Goal: Information Seeking & Learning: Learn about a topic

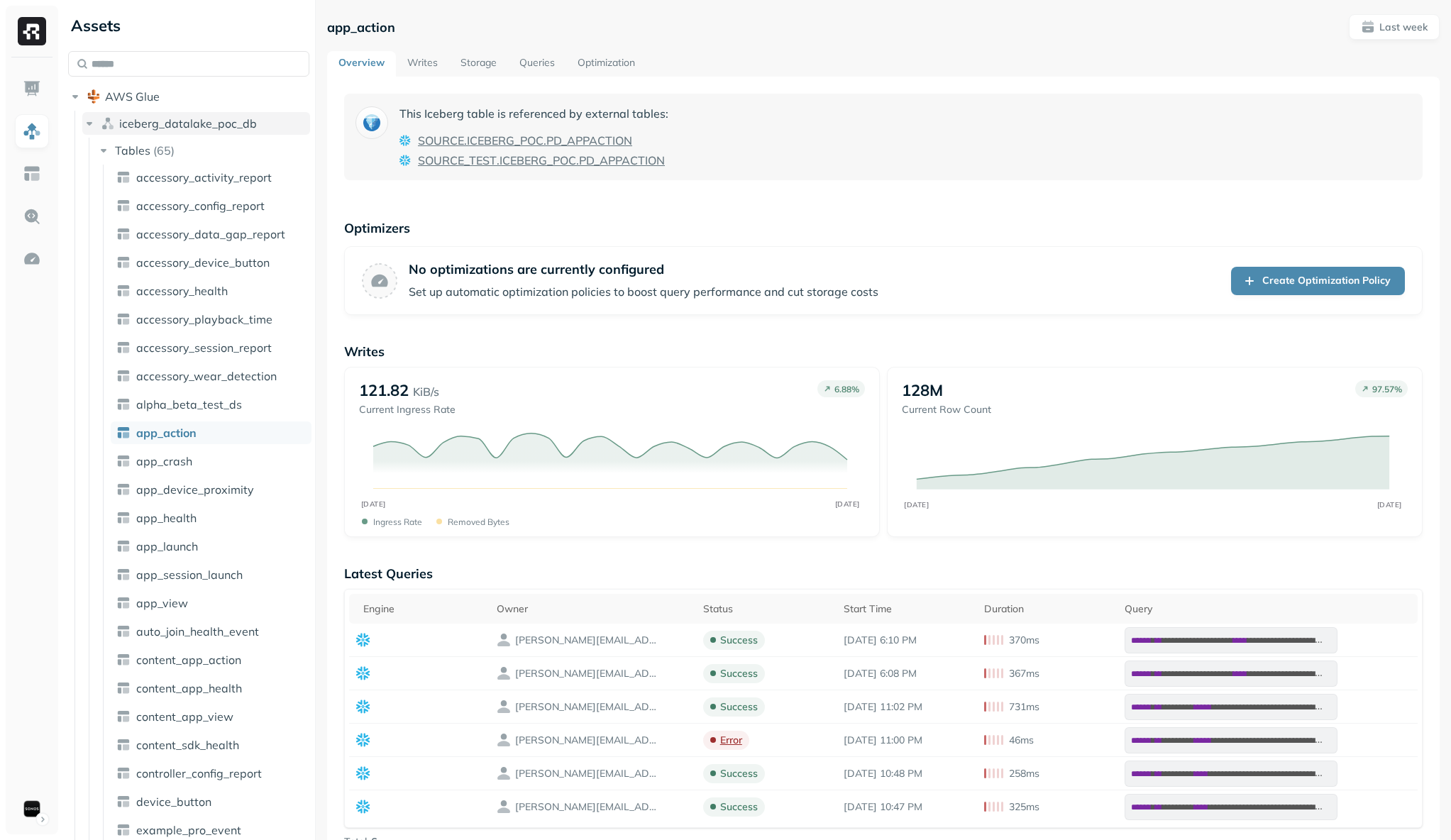
scroll to position [863, 0]
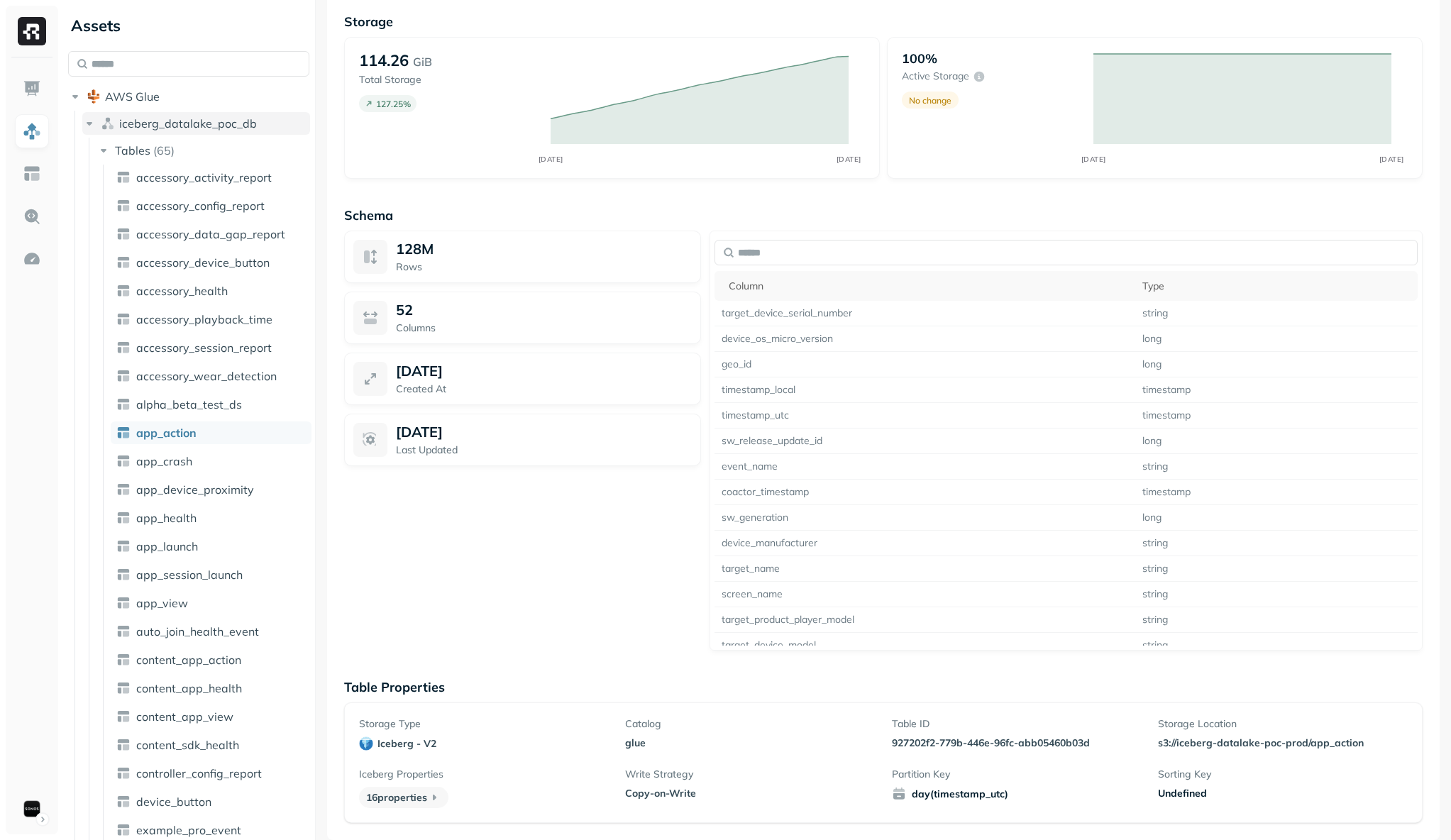
click at [91, 121] on icon "button" at bounding box center [90, 124] width 14 height 14
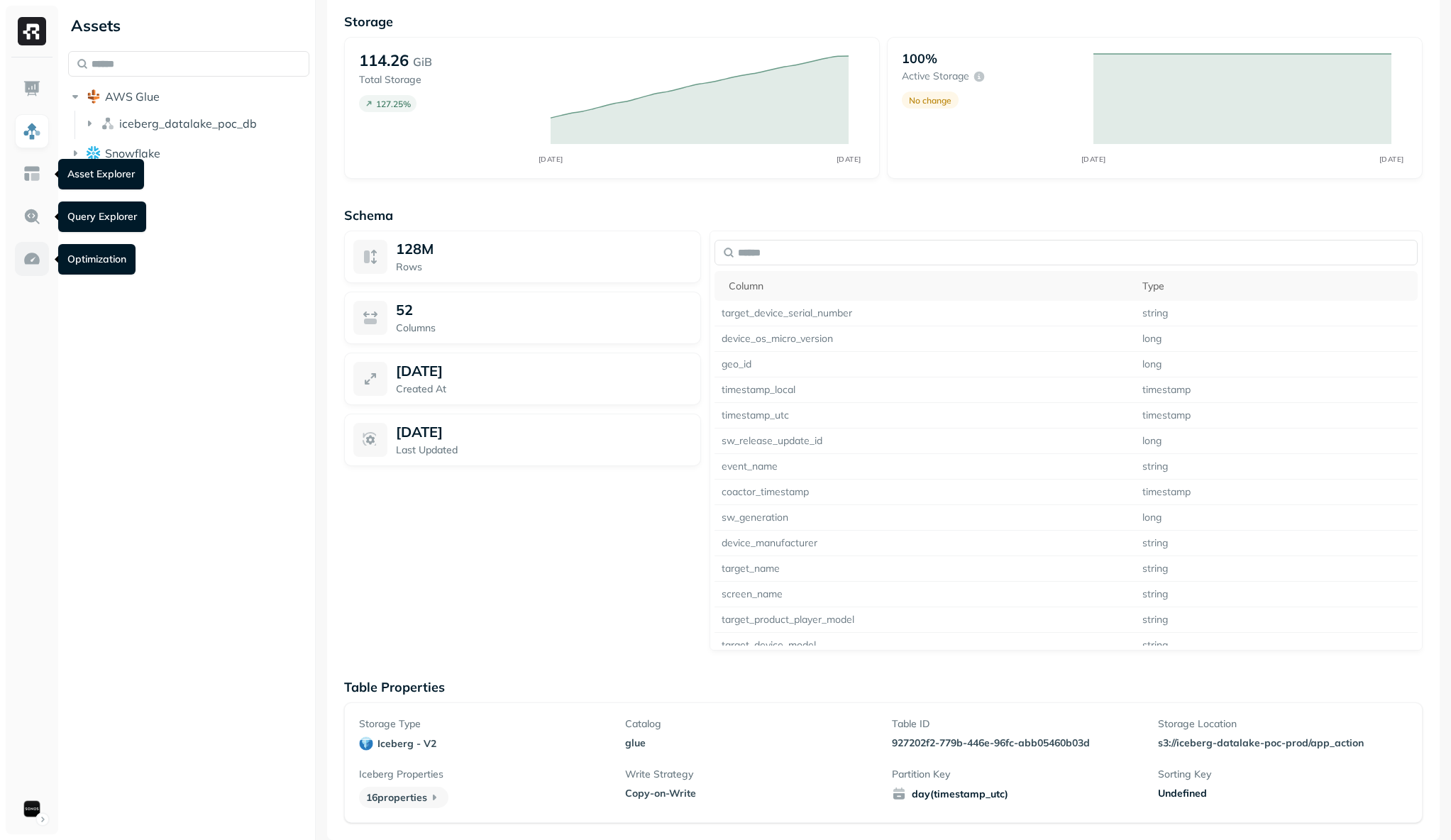
click at [40, 253] on img at bounding box center [31, 259] width 18 height 18
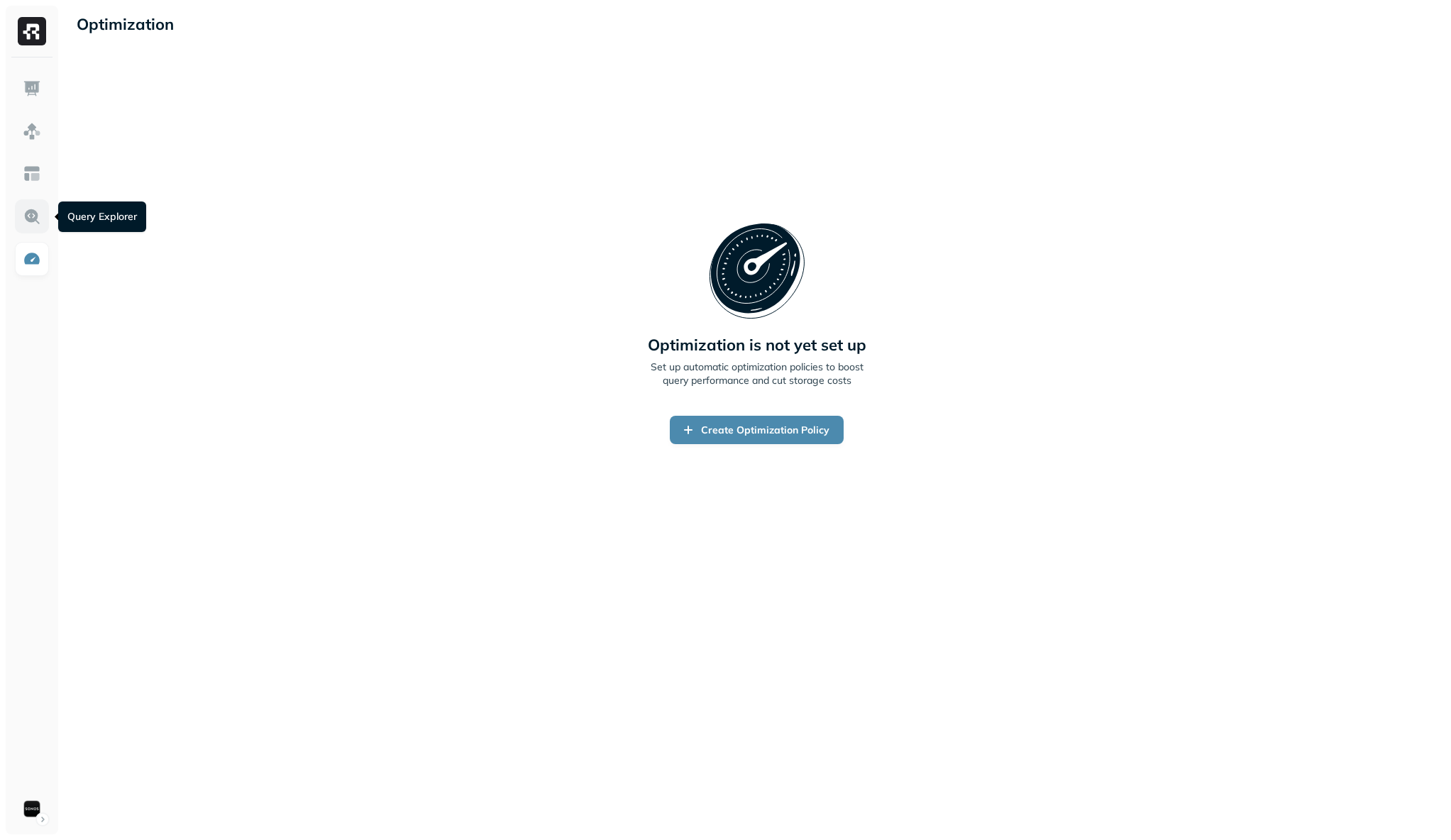
click at [33, 214] on img at bounding box center [31, 216] width 18 height 18
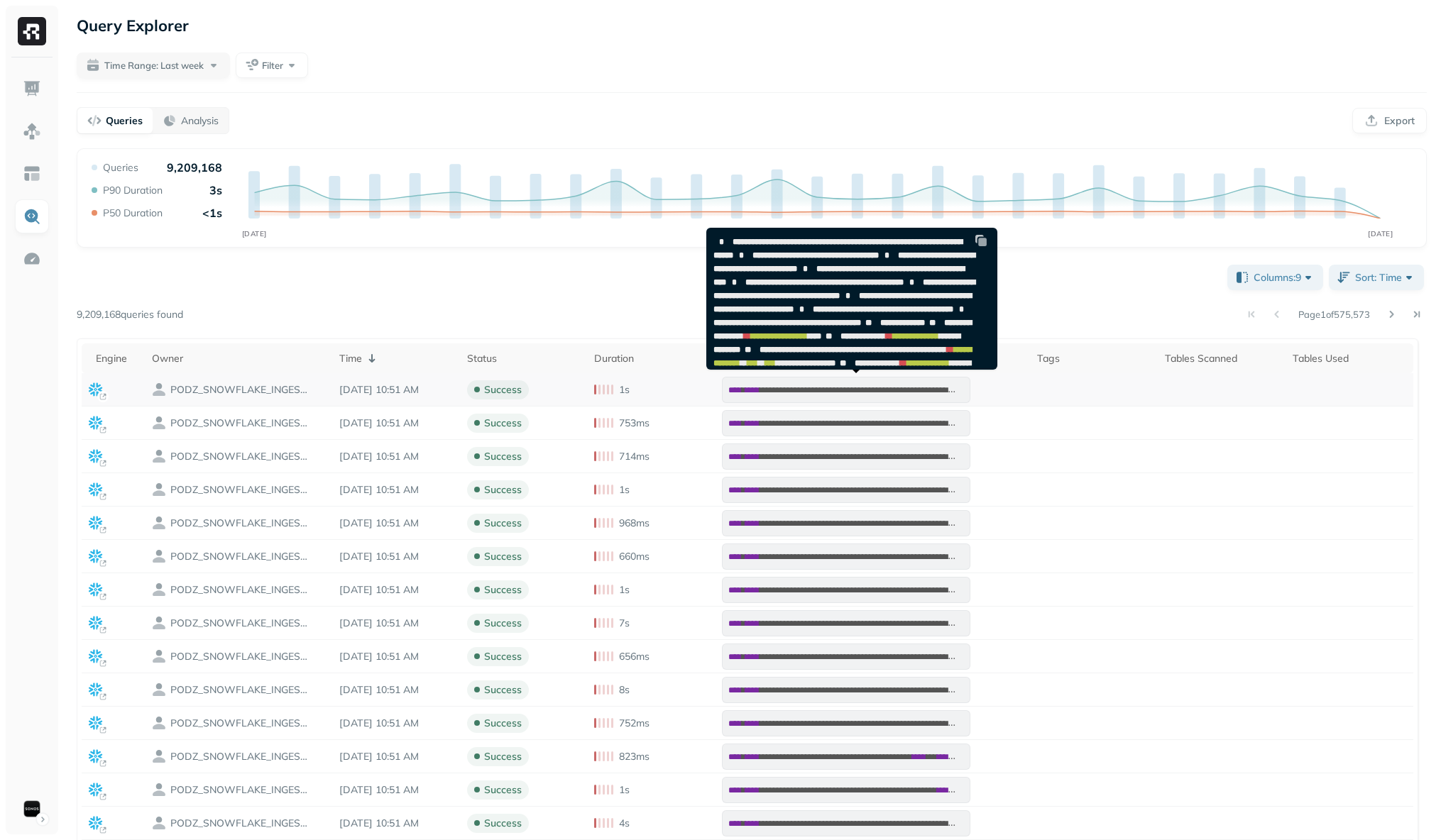
click at [818, 389] on span "**********" at bounding box center [869, 390] width 220 height 10
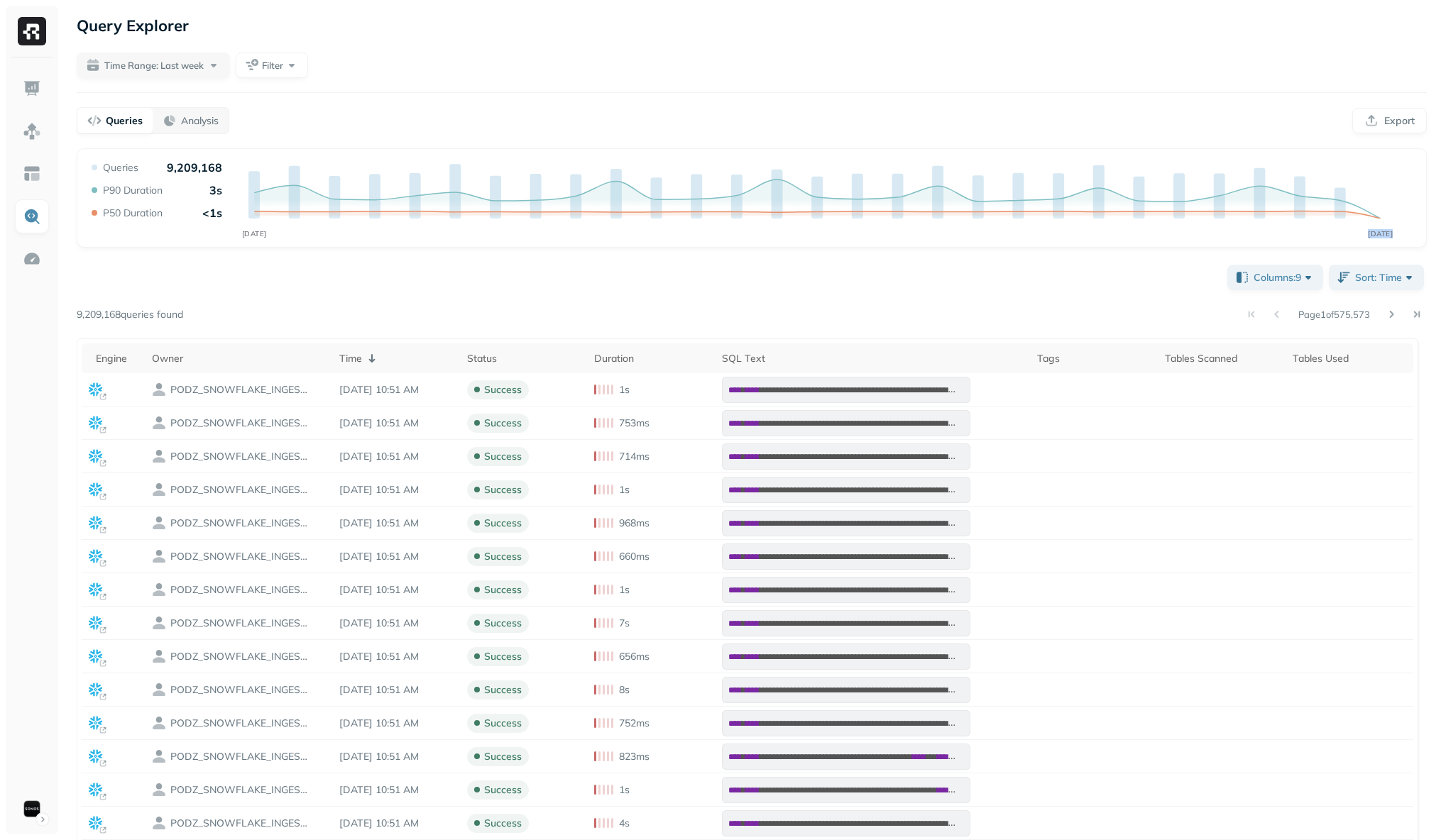
drag, startPoint x: 1132, startPoint y: 170, endPoint x: 1445, endPoint y: 180, distance: 313.2
click at [1441, 180] on html "**********" at bounding box center [720, 461] width 1441 height 923
click at [182, 68] on span "Time Range: Last week" at bounding box center [154, 65] width 99 height 14
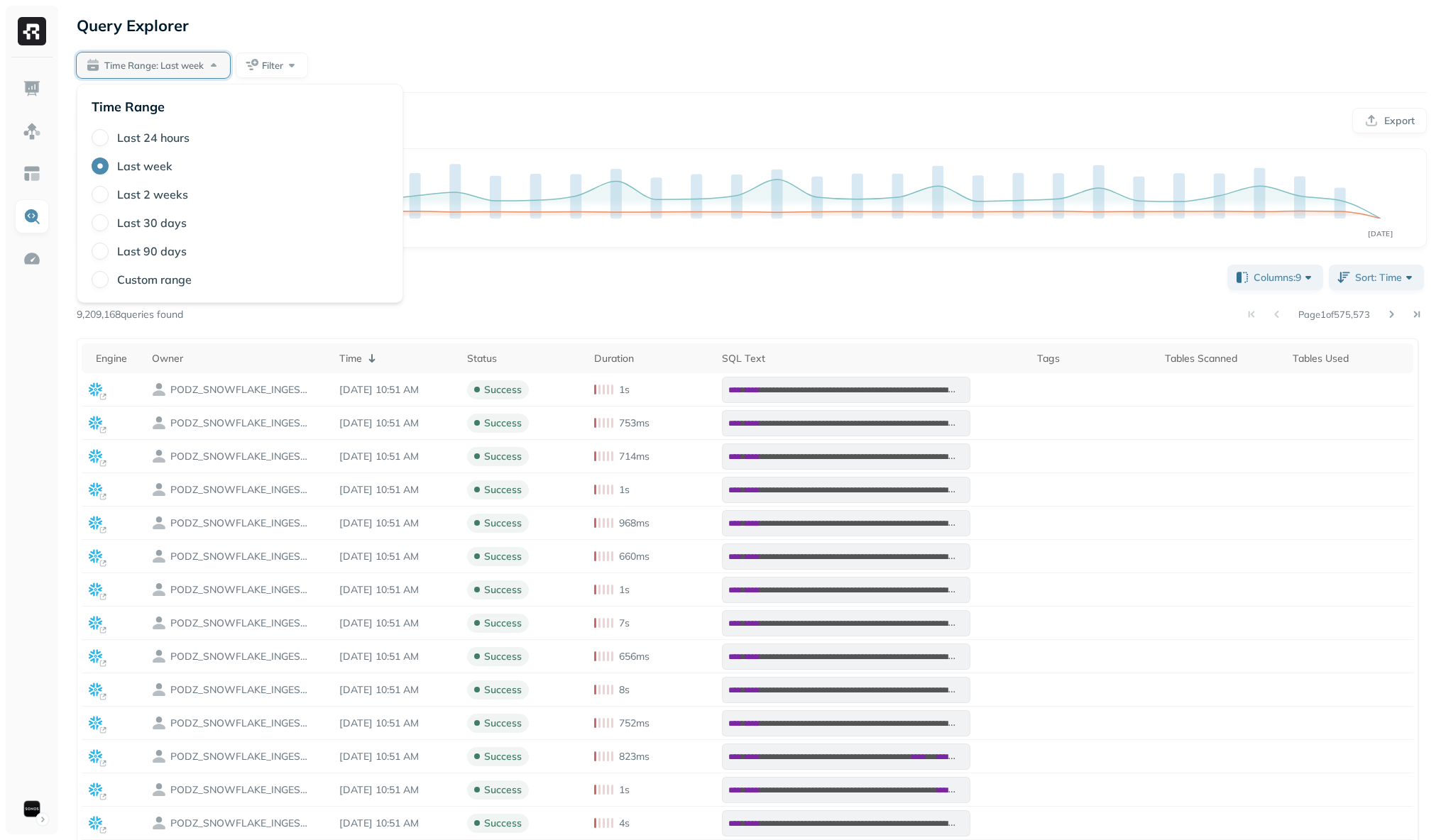
click at [184, 135] on label "Last 24 hours" at bounding box center [154, 138] width 72 height 14
click at [109, 135] on button "Last 24 hours" at bounding box center [100, 138] width 17 height 17
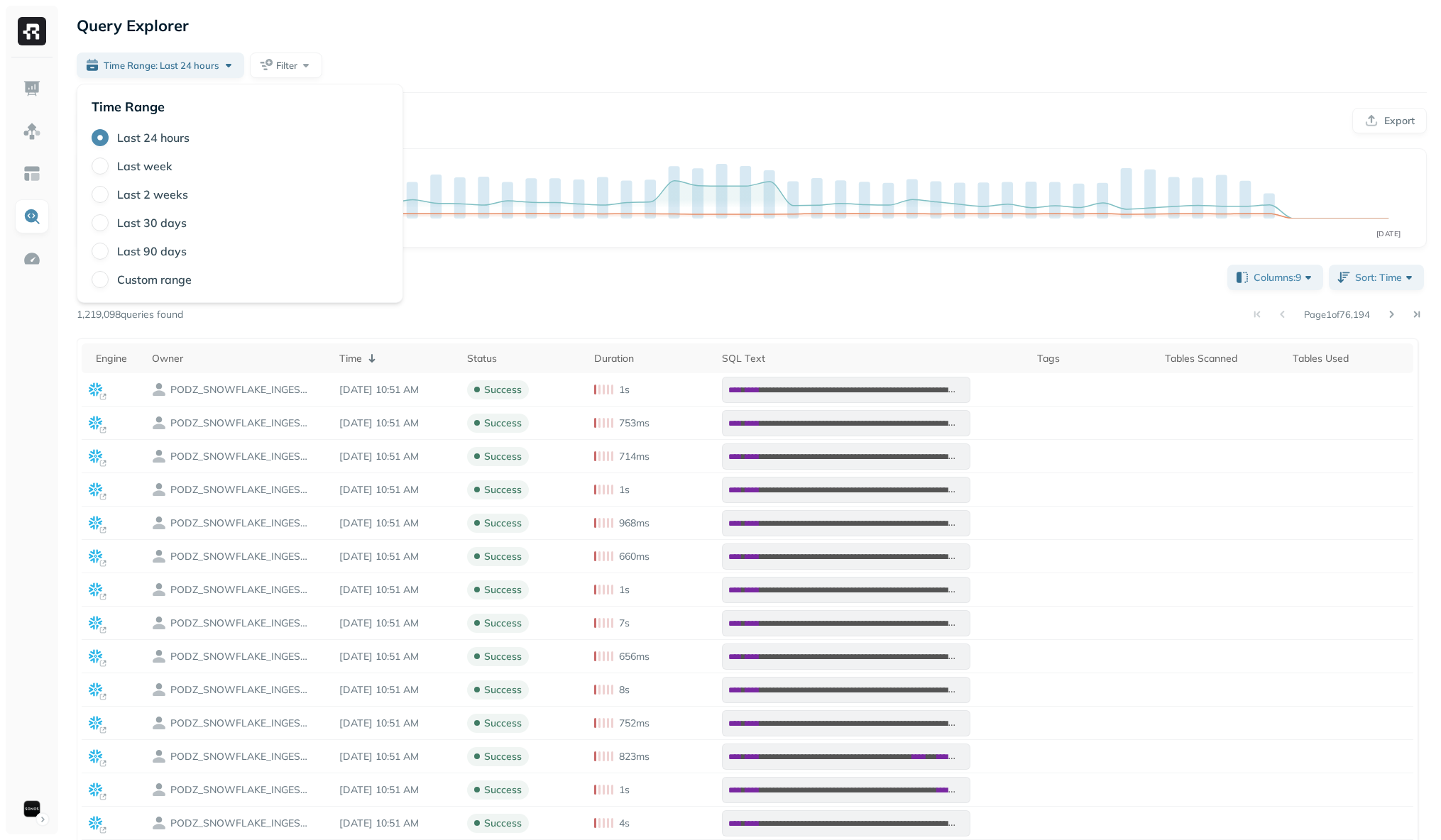
click at [682, 98] on div "**********" at bounding box center [751, 461] width 1378 height 923
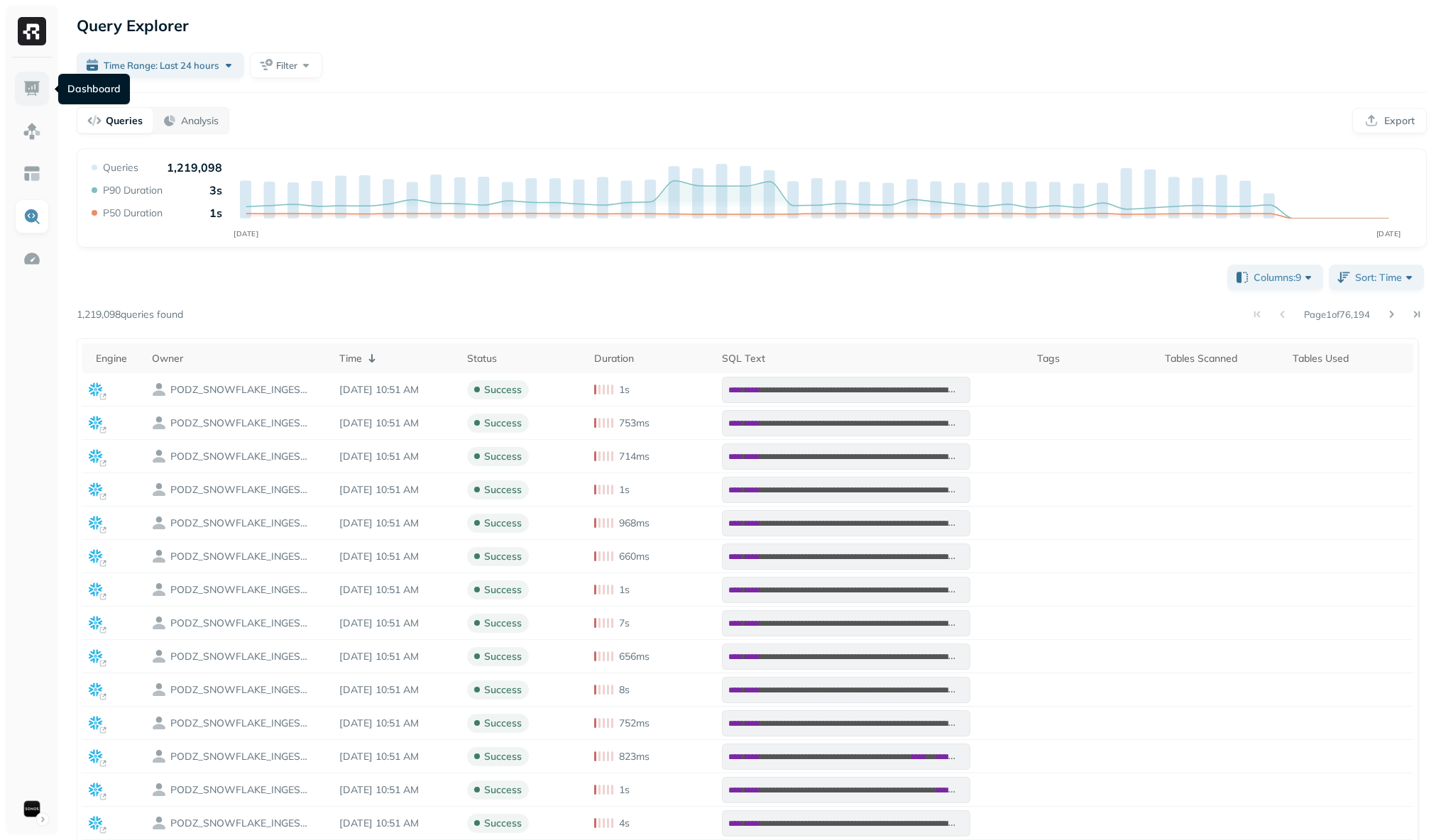
click at [24, 91] on img at bounding box center [31, 88] width 18 height 18
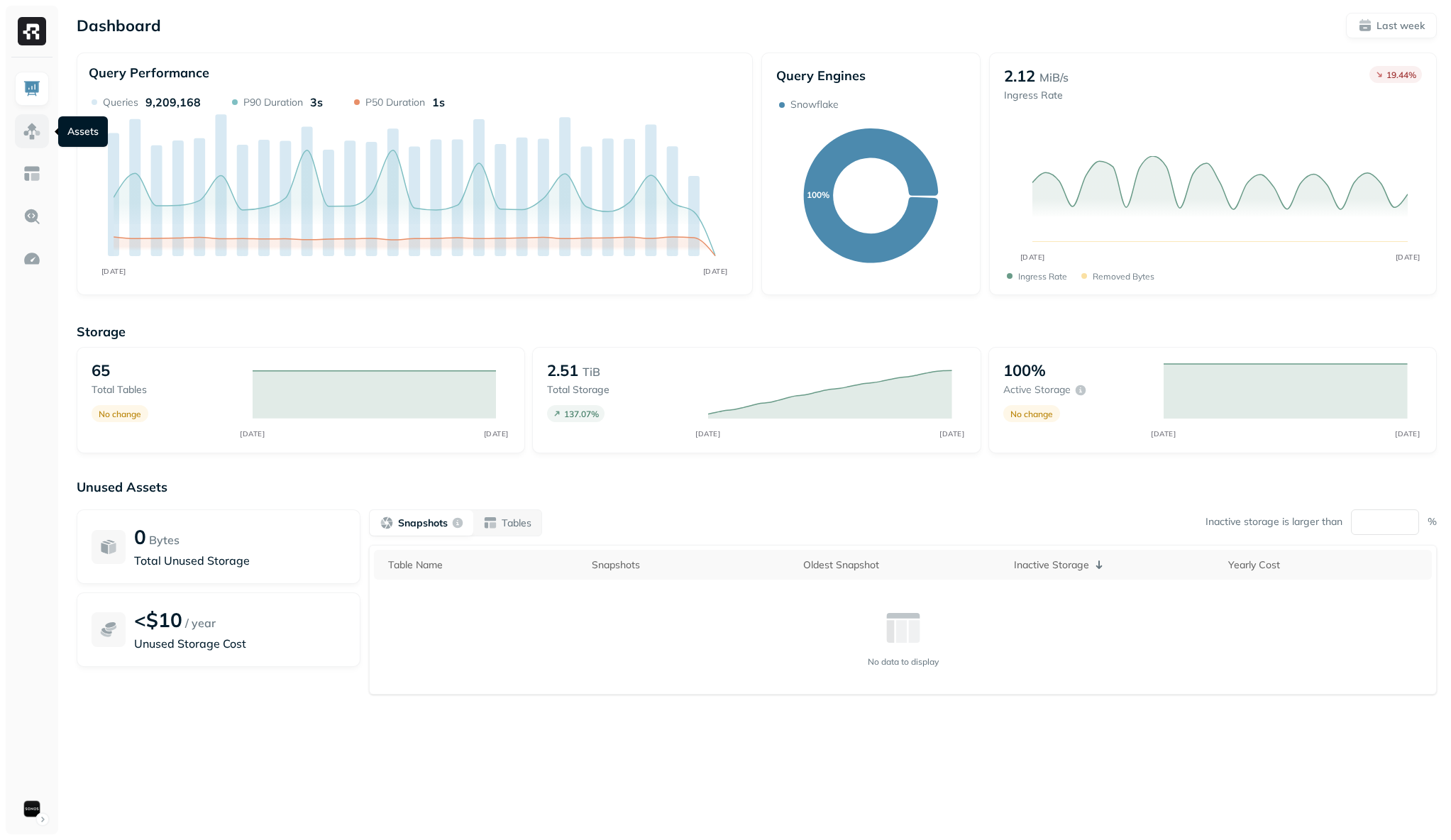
click at [33, 133] on img at bounding box center [31, 130] width 18 height 18
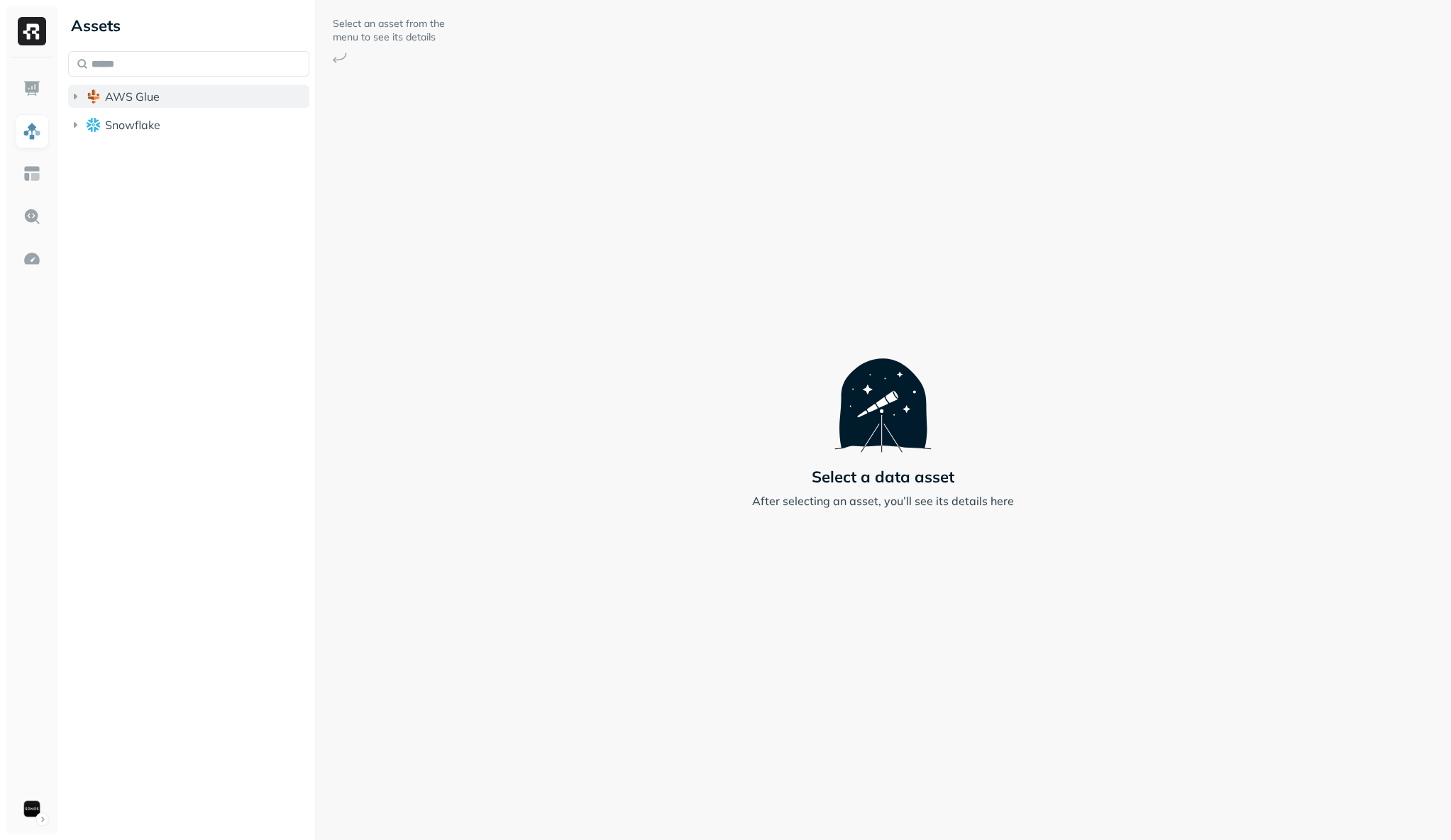
click at [117, 93] on span "AWS Glue" at bounding box center [132, 96] width 54 height 14
click at [122, 127] on span "iceberg_datalake_poc_db" at bounding box center [188, 124] width 138 height 14
click at [109, 147] on icon "button" at bounding box center [104, 151] width 14 height 14
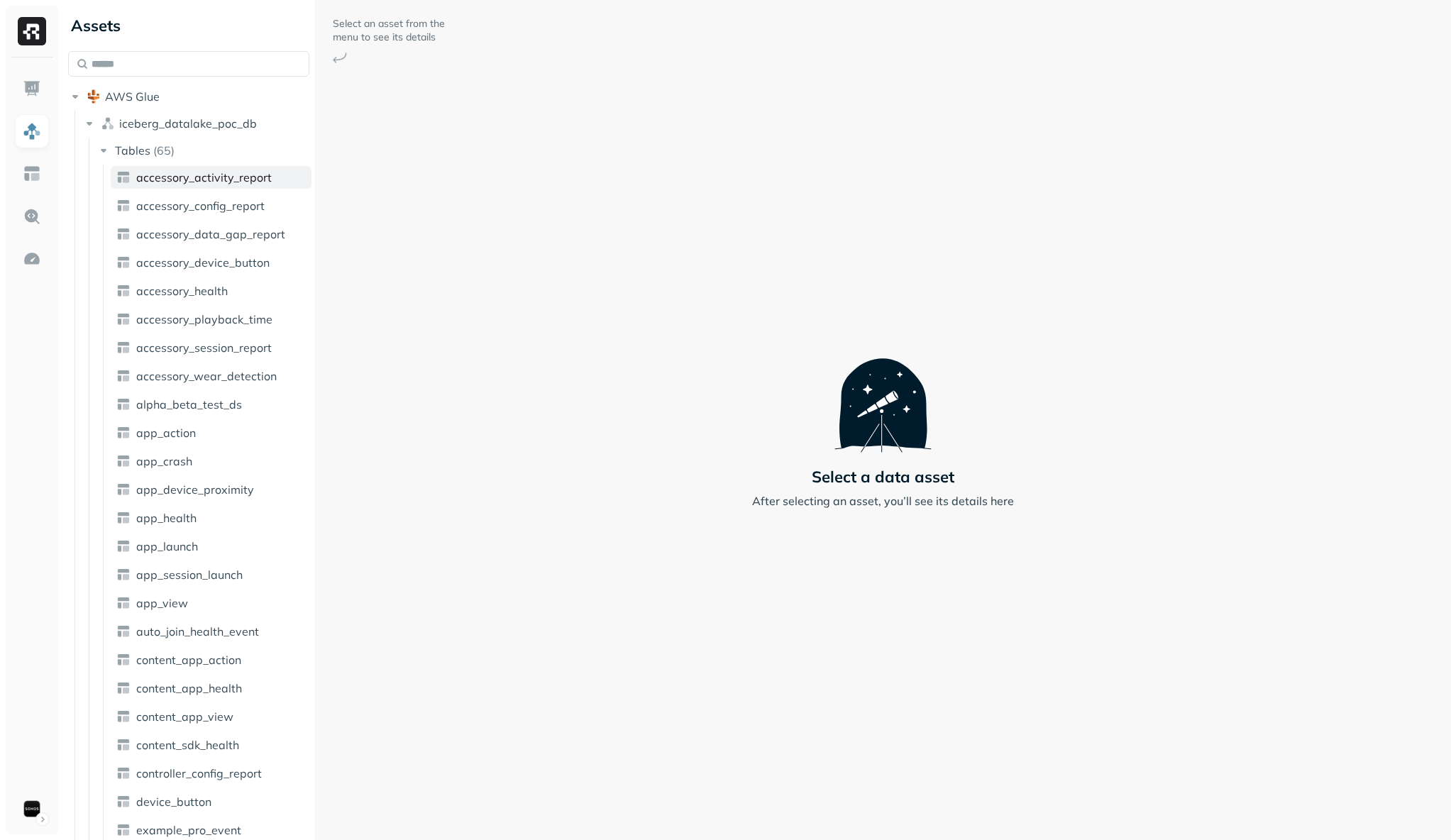
click at [156, 178] on span "accessory_activity_report" at bounding box center [204, 177] width 135 height 14
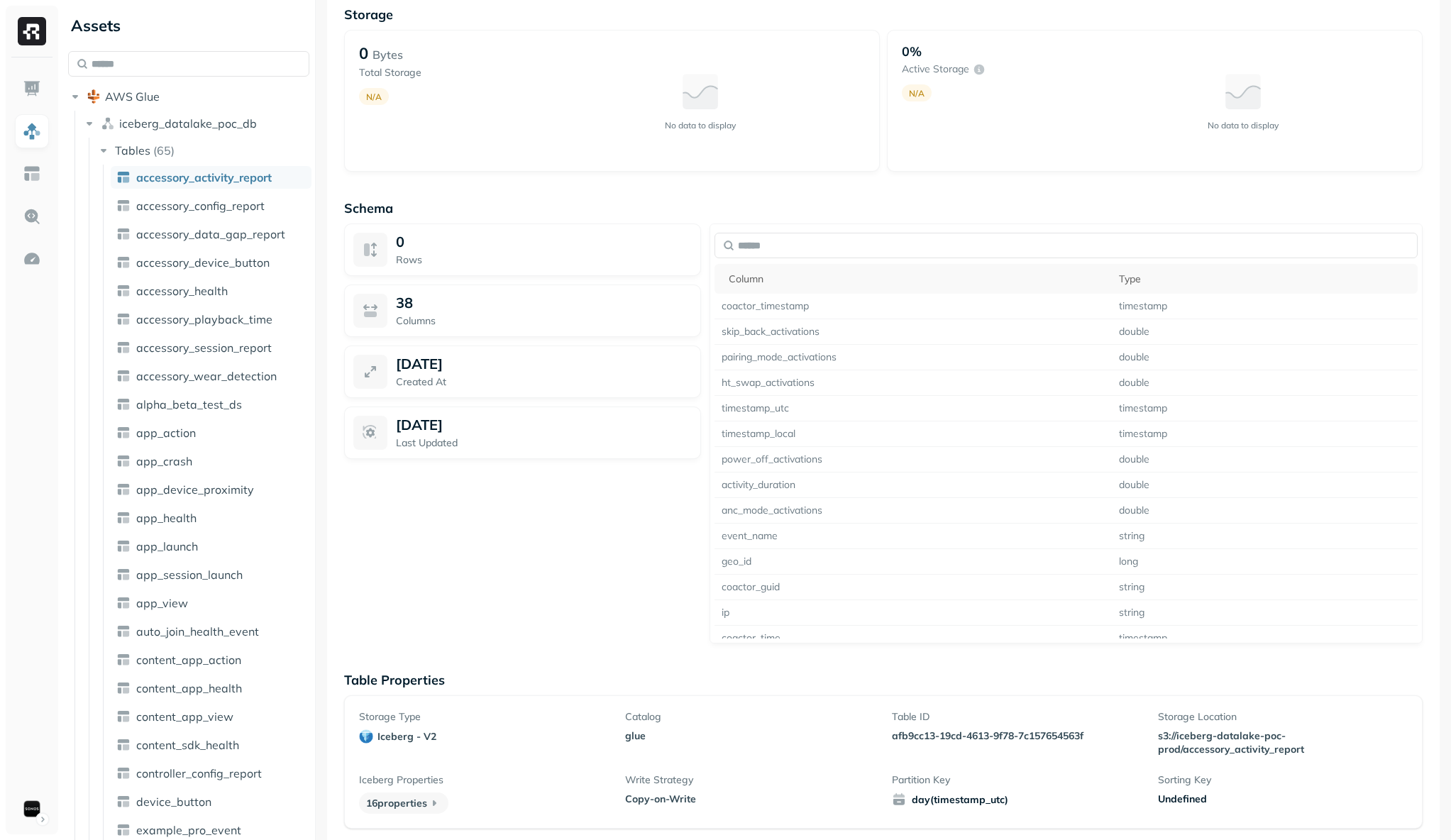
scroll to position [810, 0]
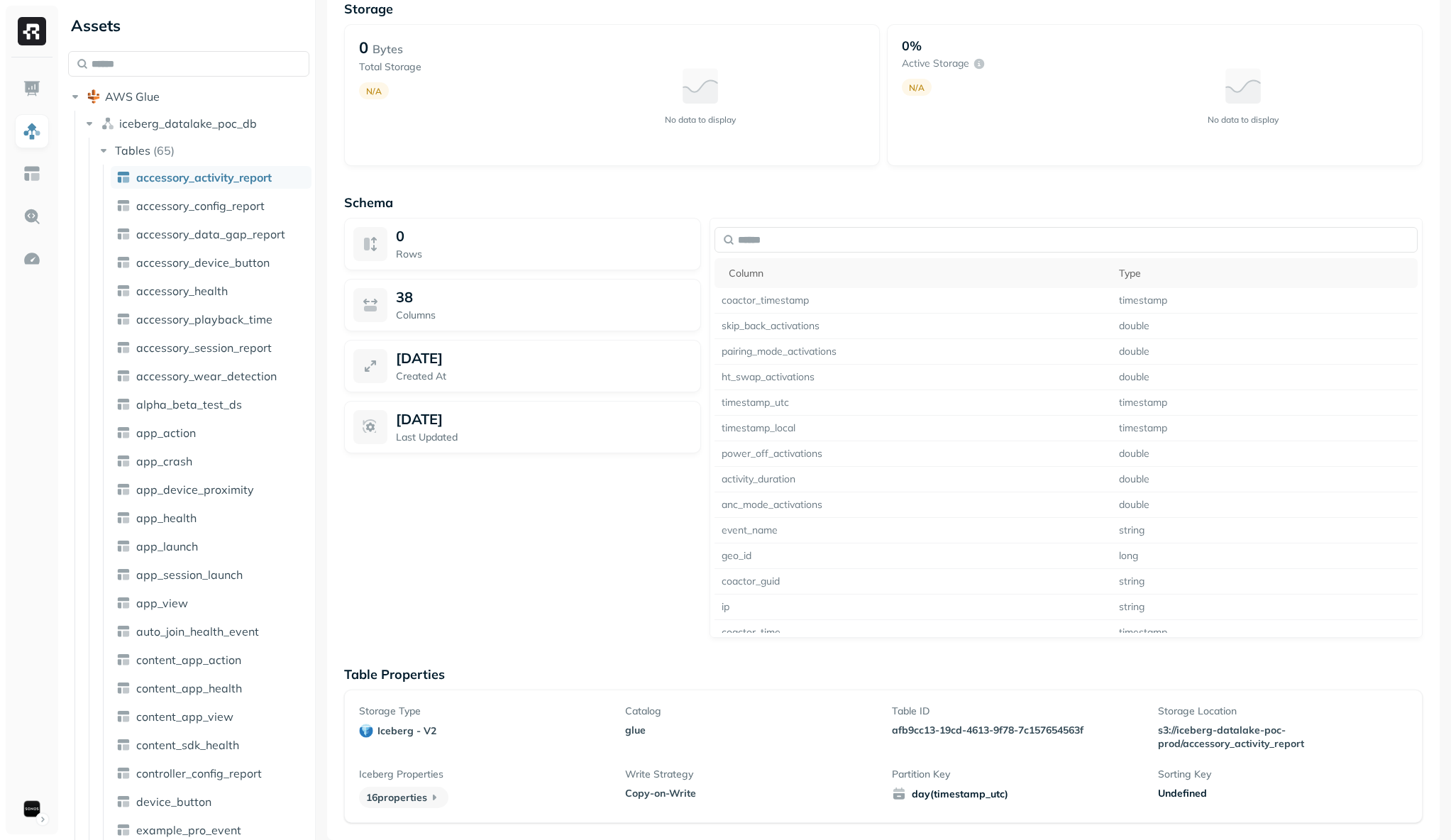
click at [419, 799] on p "16 properties" at bounding box center [403, 797] width 89 height 21
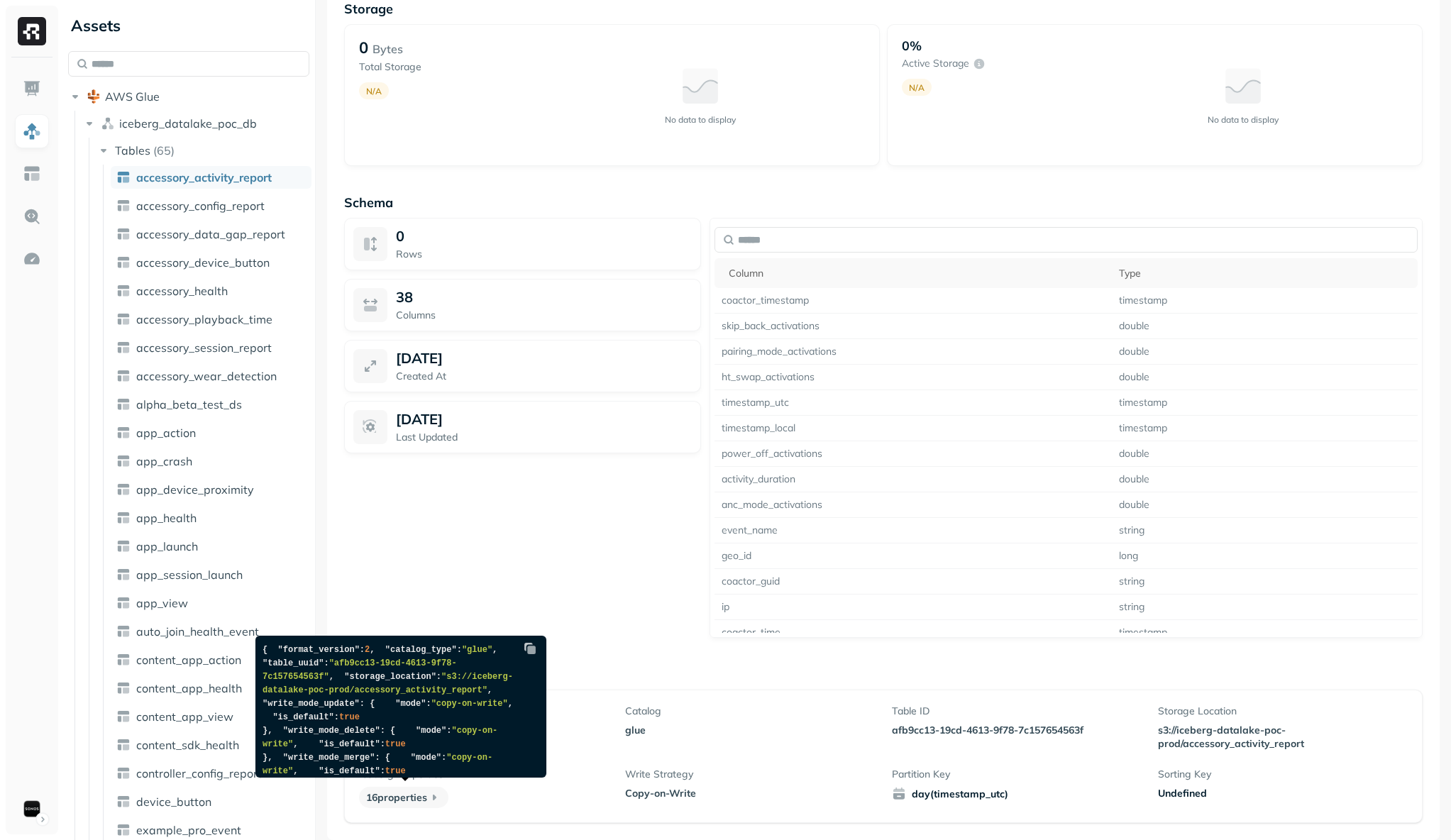
click at [436, 794] on icon at bounding box center [435, 797] width 14 height 14
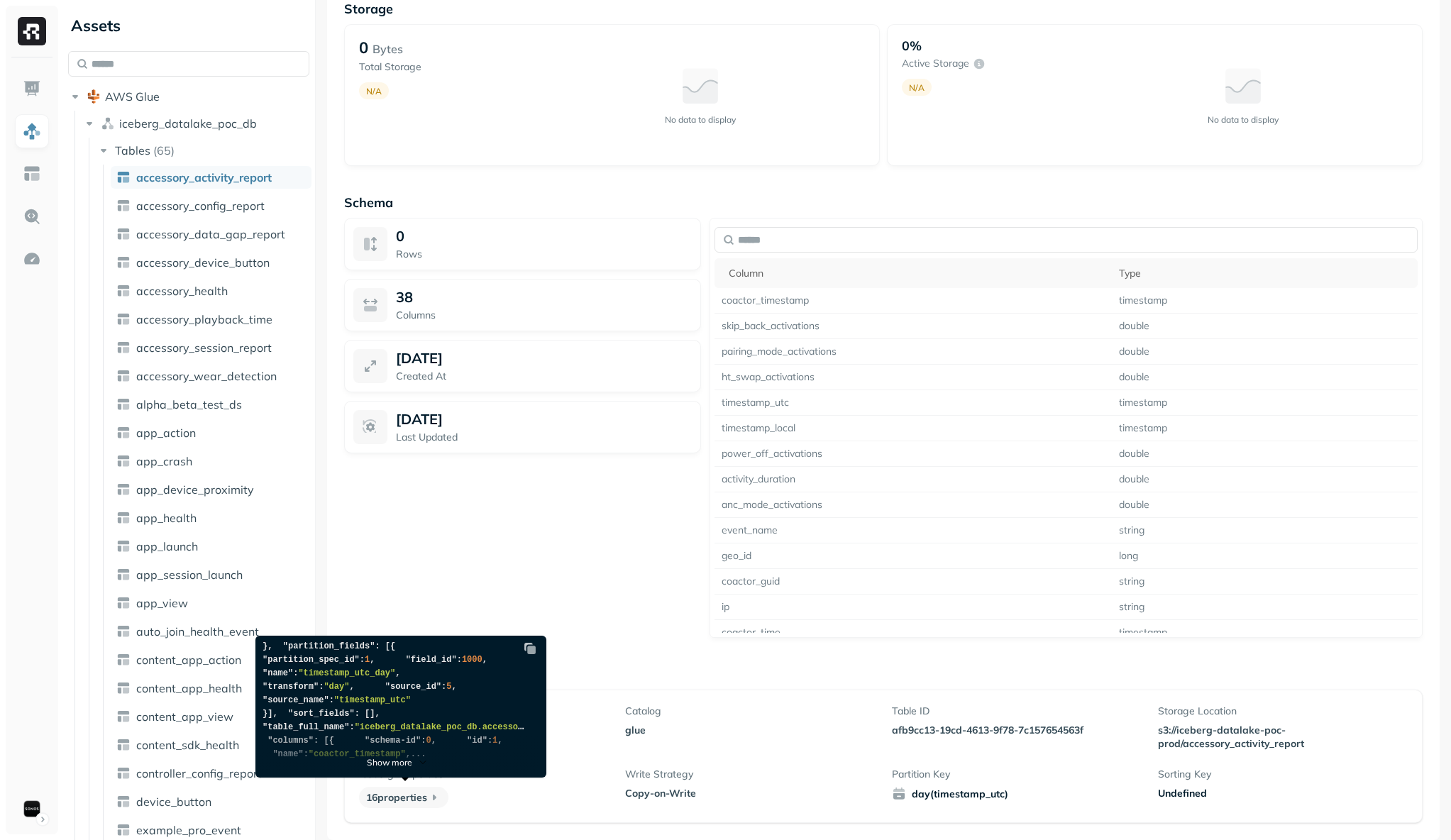
scroll to position [462, 0]
click at [469, 542] on div "0 Rows 38 Columns [DATE] Created At [DATE] Last Updated" at bounding box center [522, 428] width 357 height 420
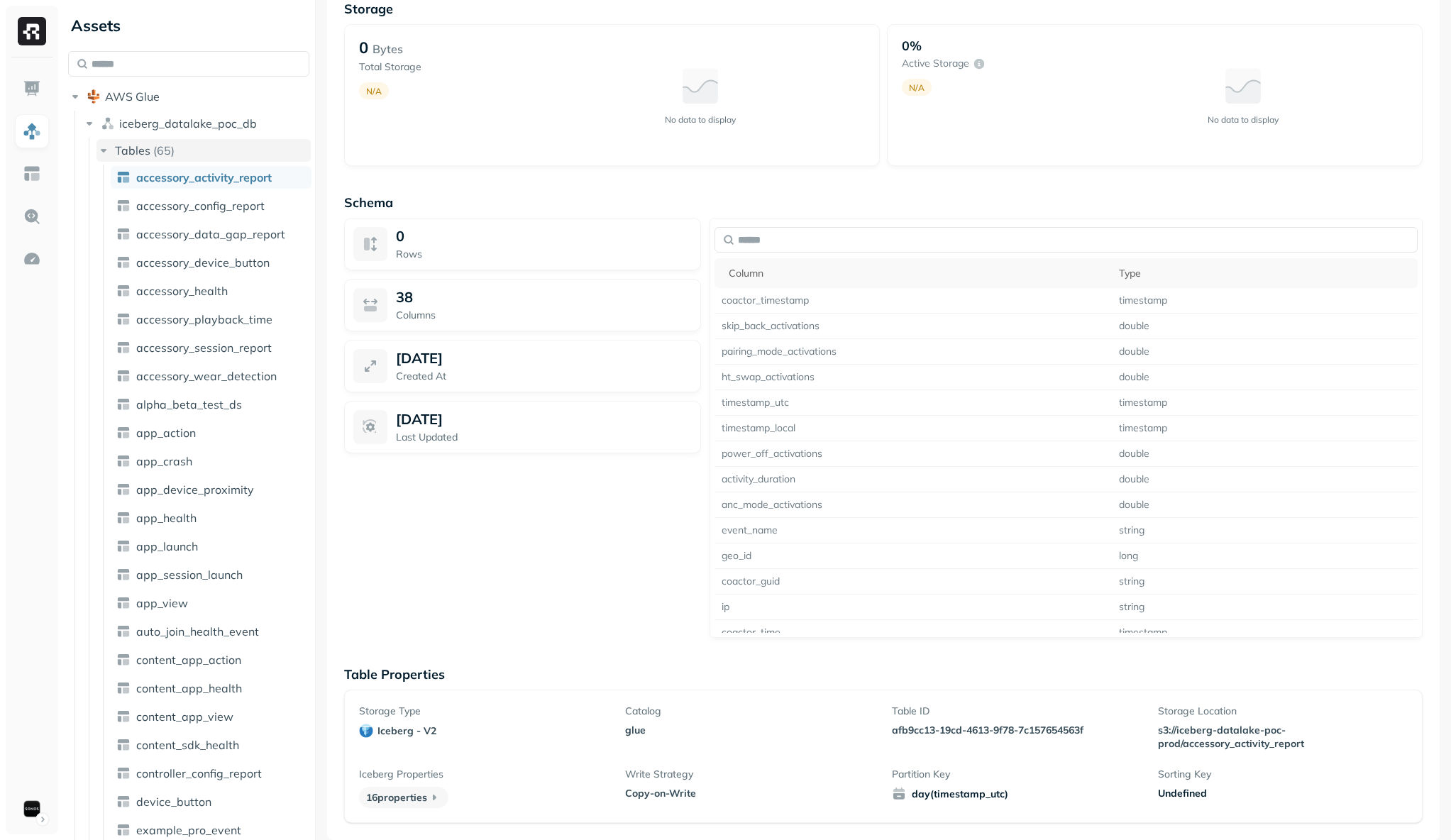
click at [105, 149] on icon "button" at bounding box center [104, 151] width 6 height 4
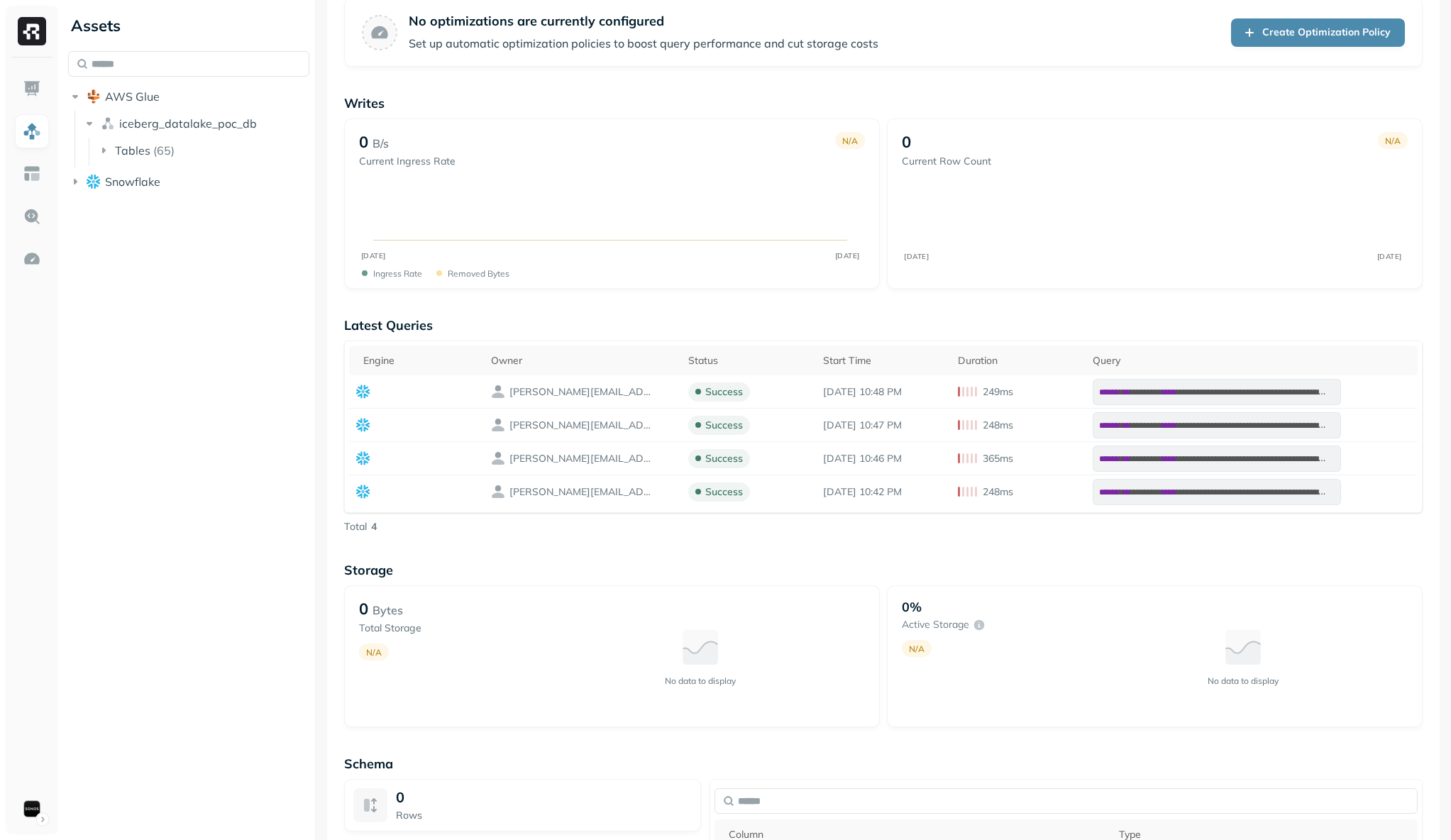
scroll to position [162, 0]
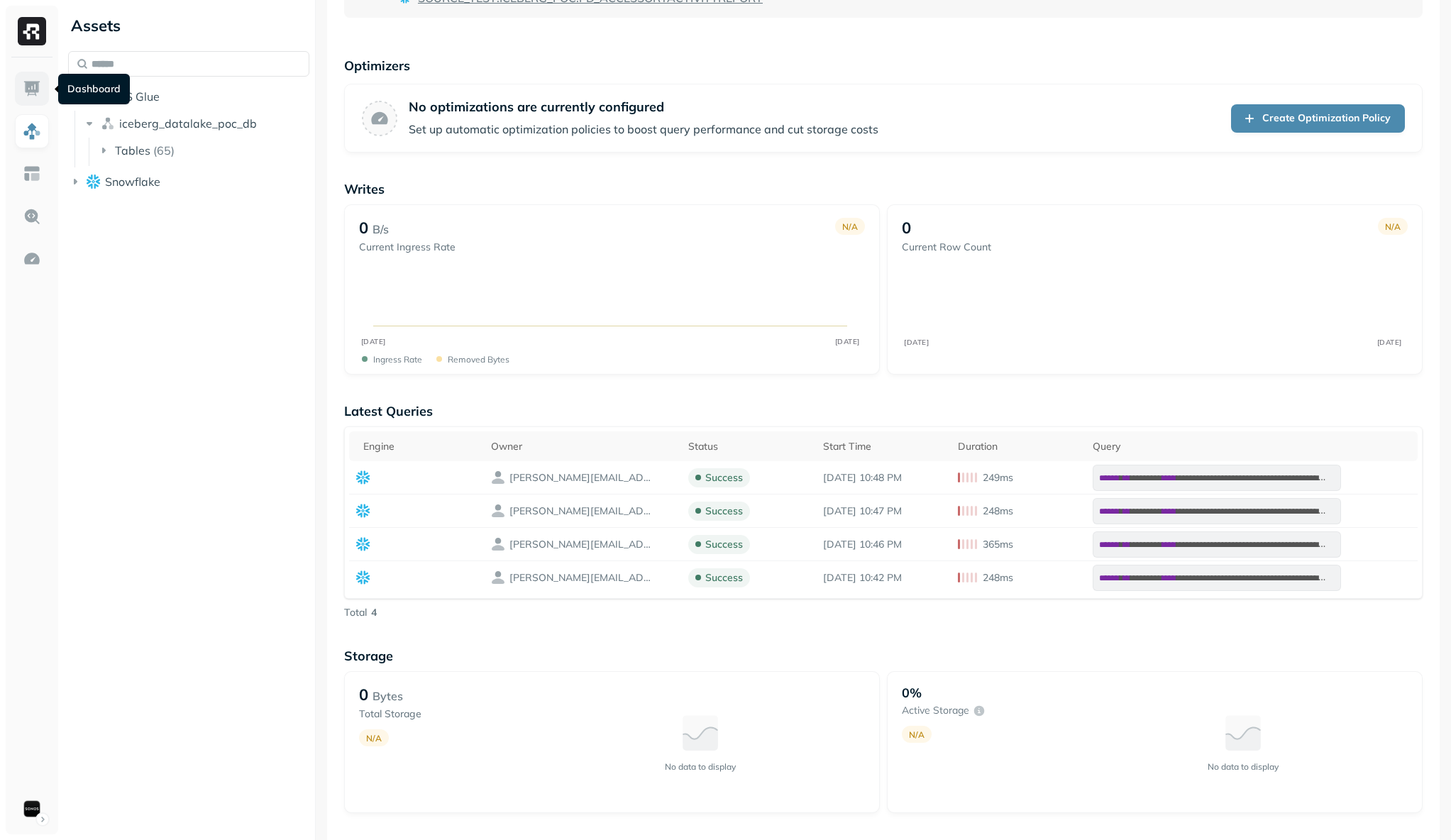
click at [22, 78] on link at bounding box center [32, 88] width 34 height 34
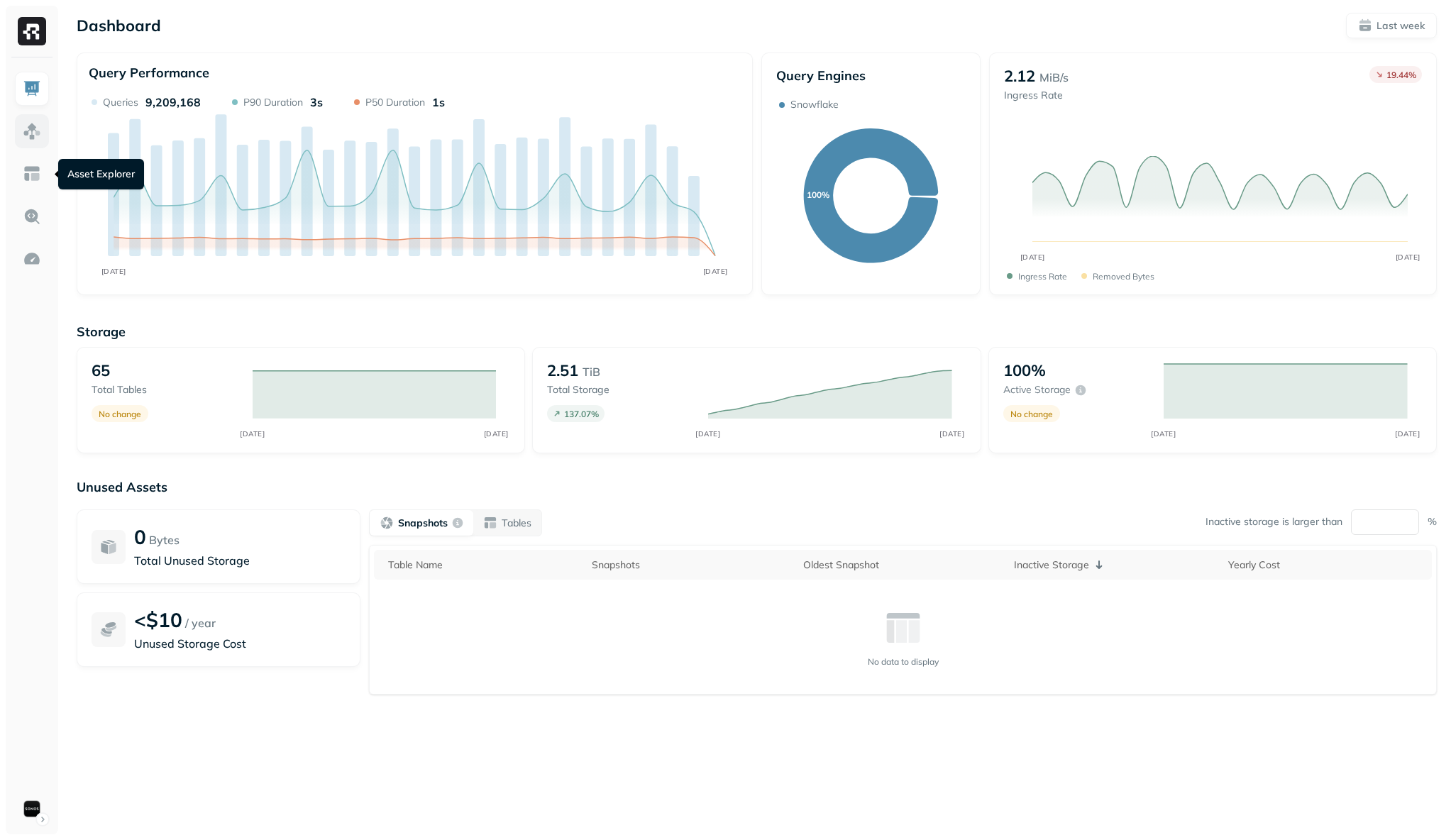
click at [35, 143] on link at bounding box center [32, 131] width 34 height 34
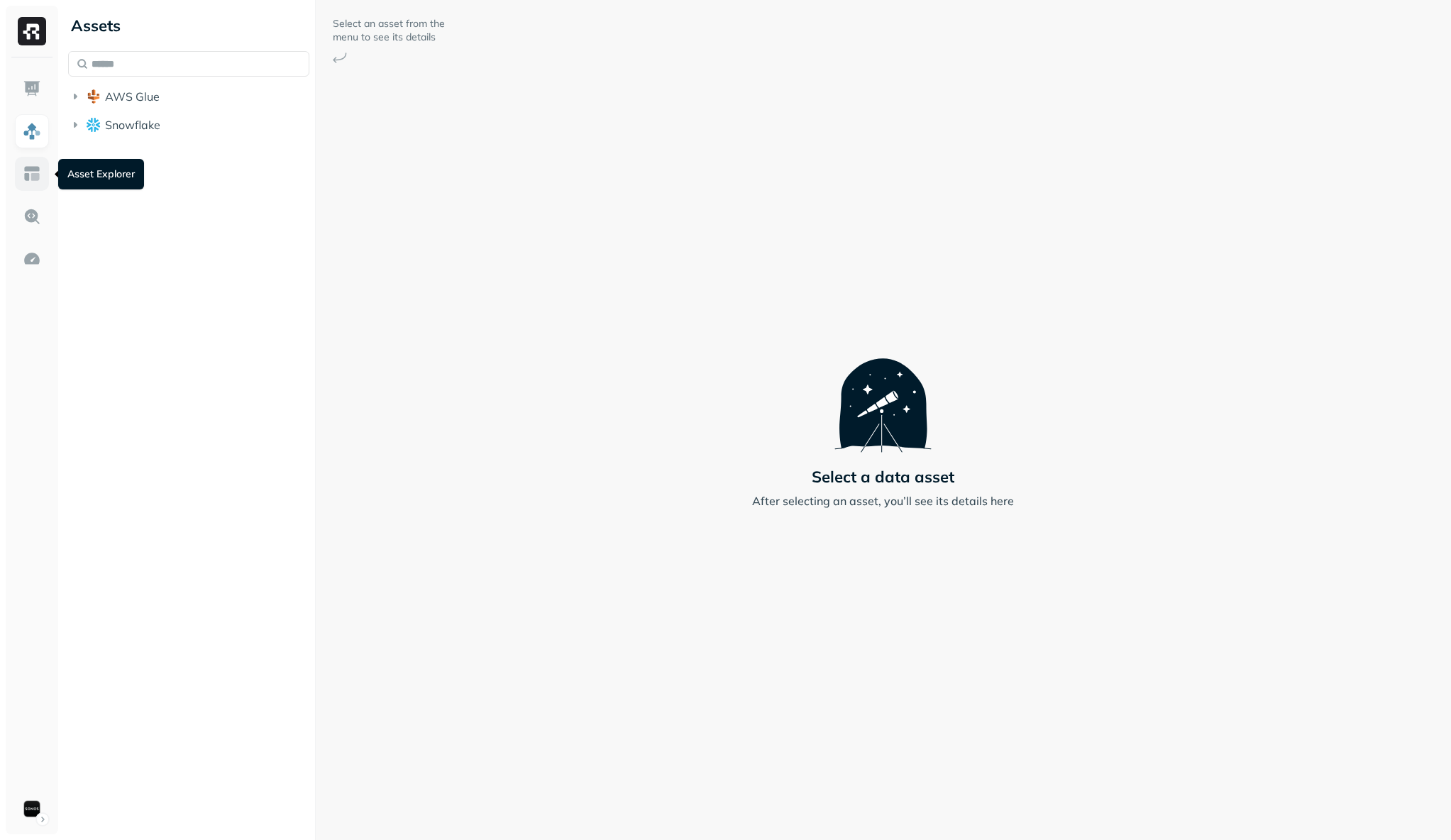
click at [41, 184] on link at bounding box center [32, 173] width 34 height 34
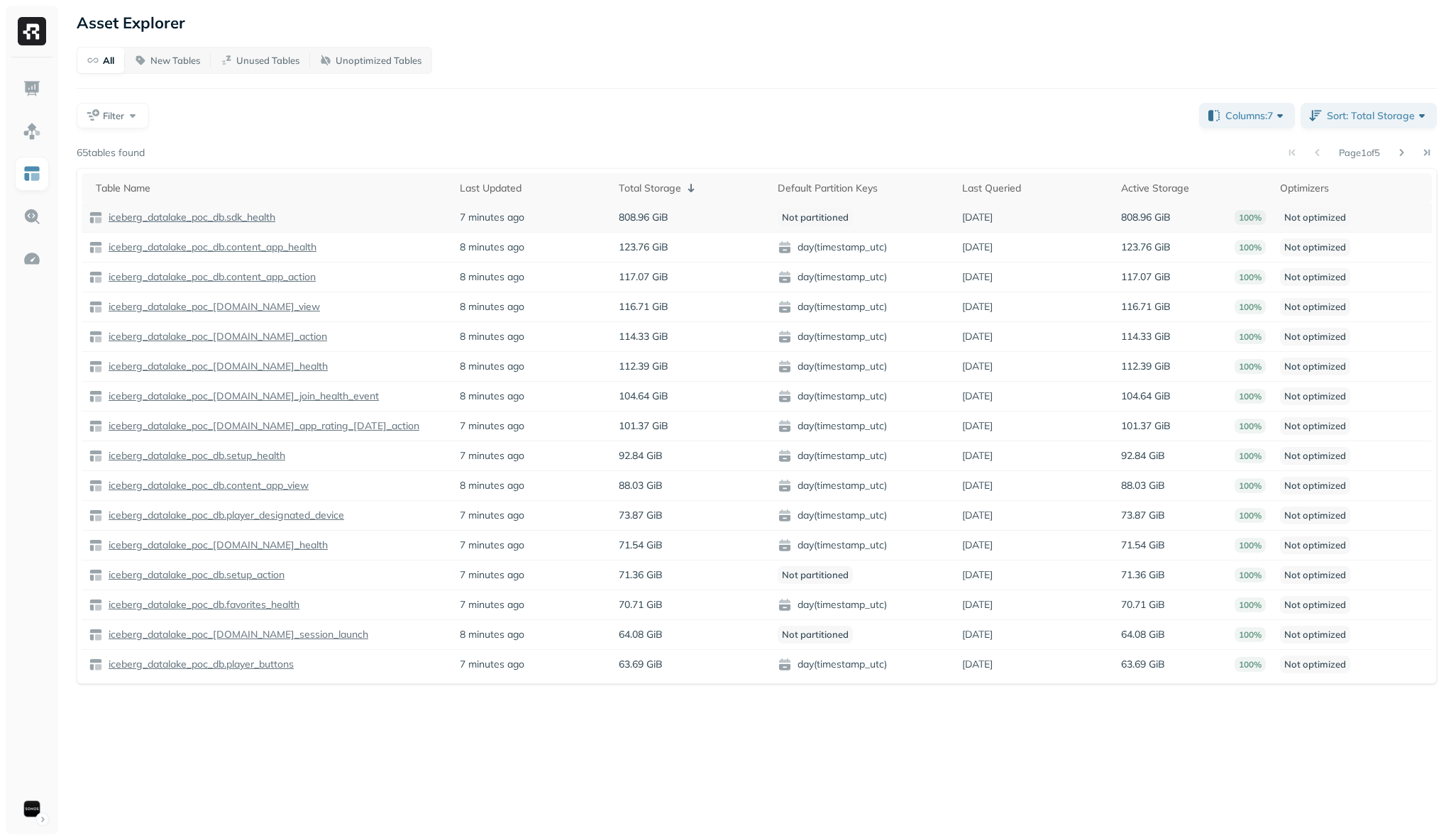
click at [202, 217] on p "iceberg_datalake_poc_db.sdk_health" at bounding box center [191, 217] width 170 height 14
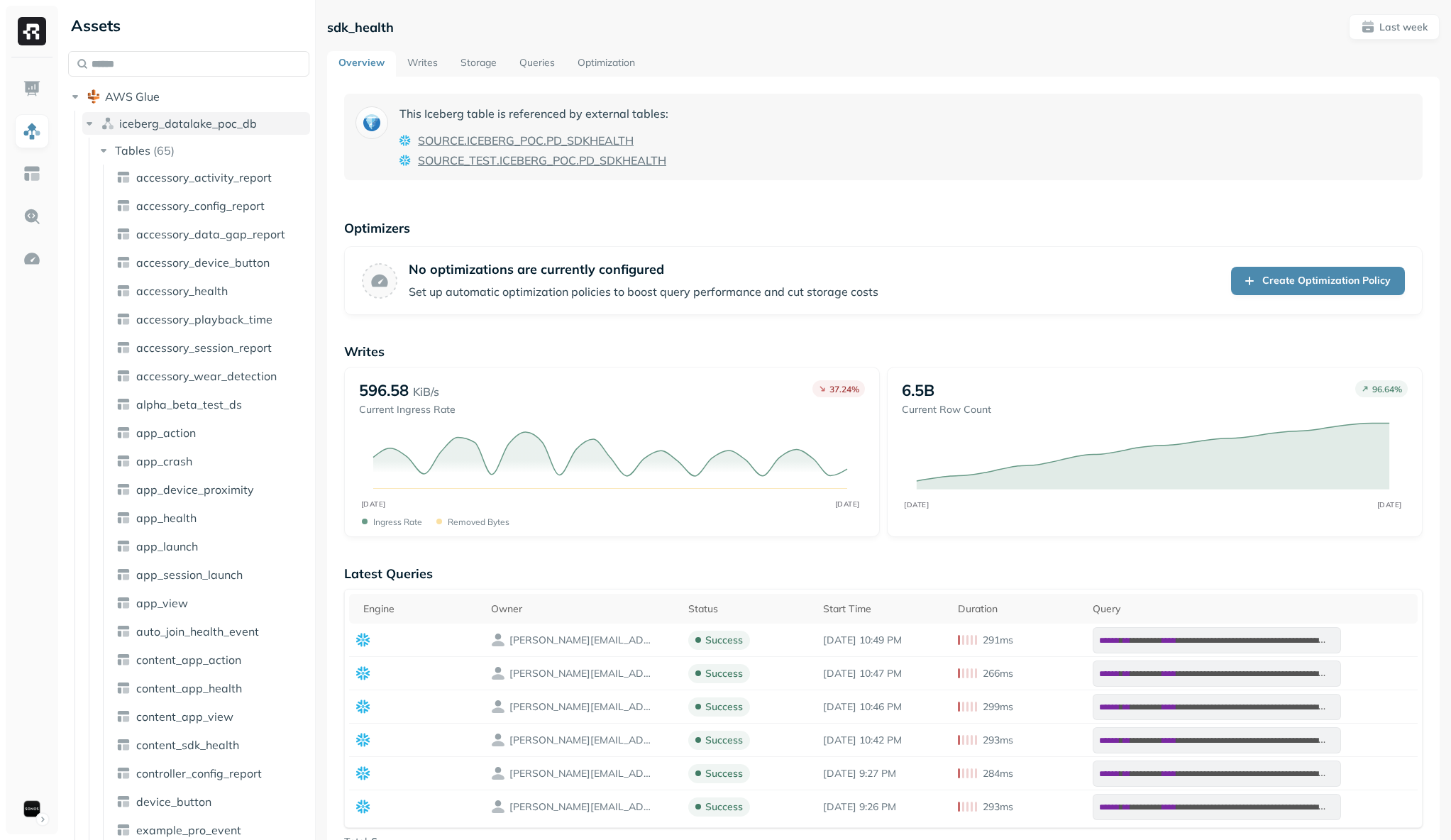
click at [94, 127] on icon "button" at bounding box center [90, 124] width 14 height 14
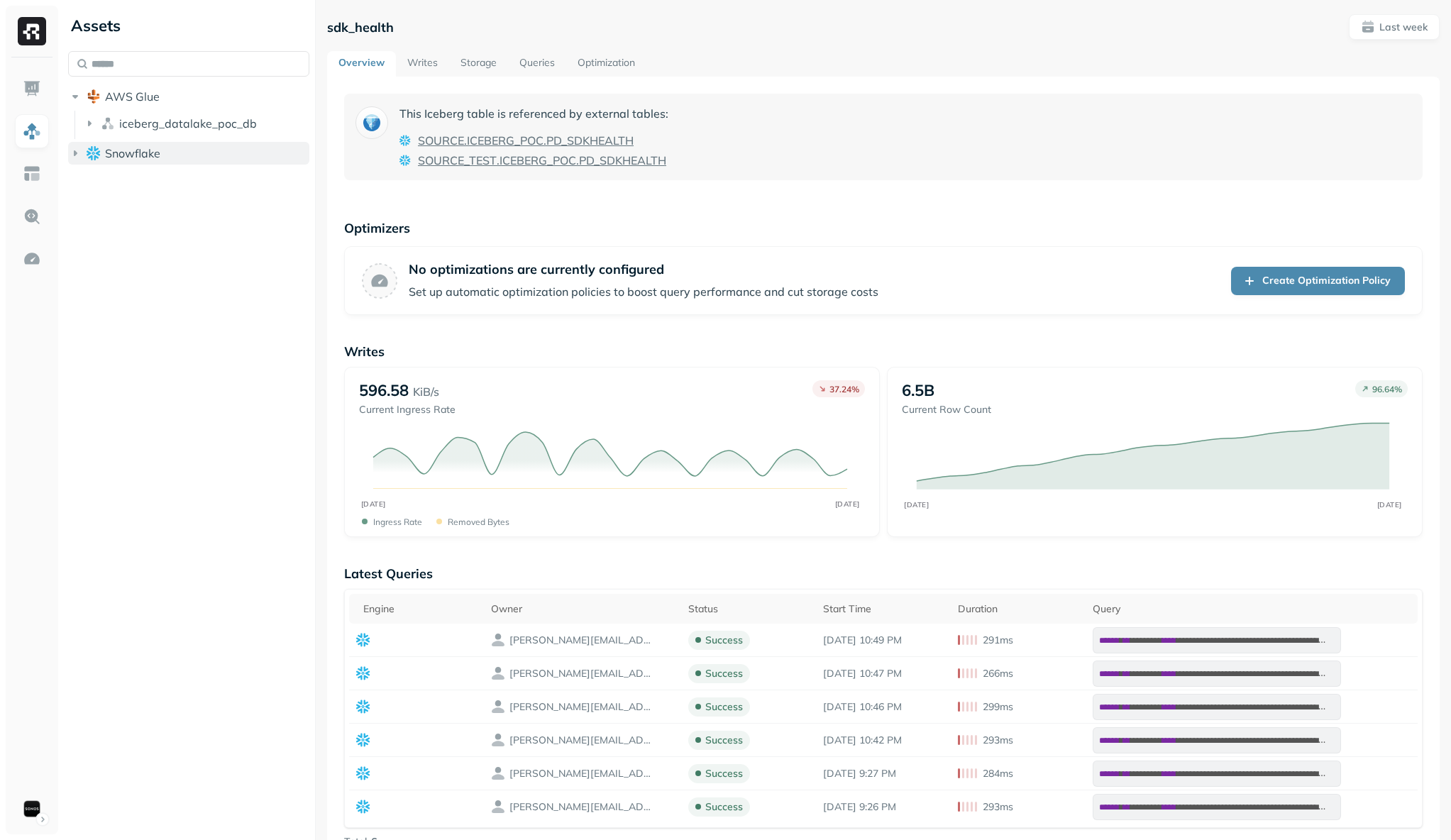
click at [81, 152] on icon "button" at bounding box center [75, 154] width 14 height 14
